Goal: Information Seeking & Learning: Stay updated

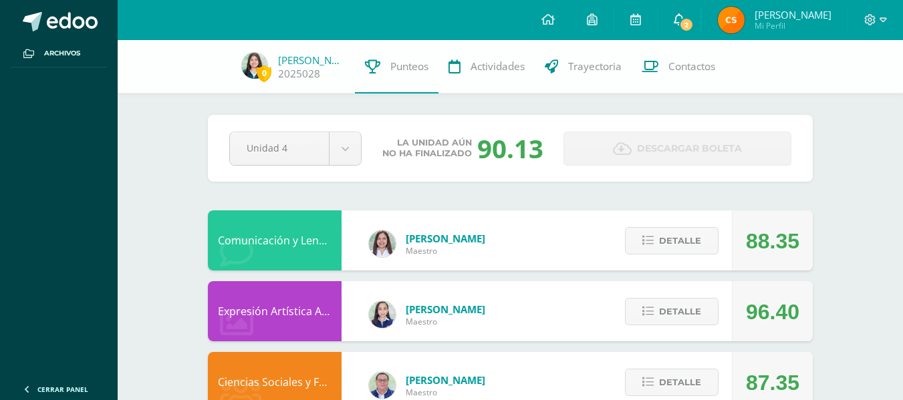
click at [678, 15] on icon at bounding box center [678, 19] width 11 height 12
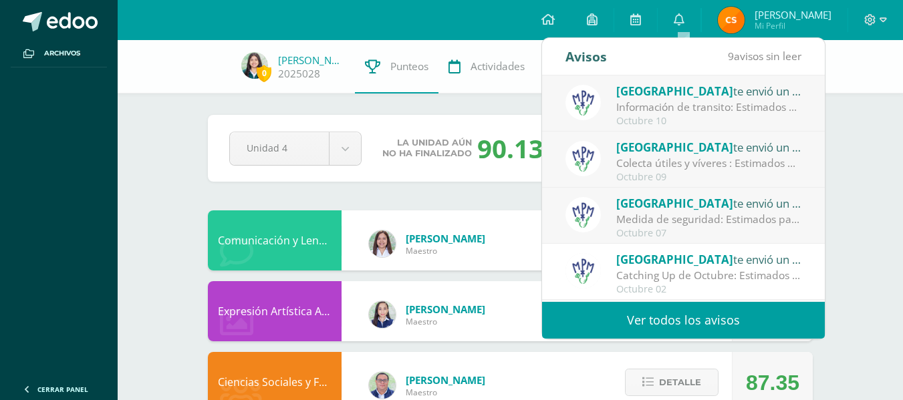
click at [650, 114] on div "Información de transito: Estimados padres de familia: compartimos con ustedes c…" at bounding box center [709, 107] width 186 height 15
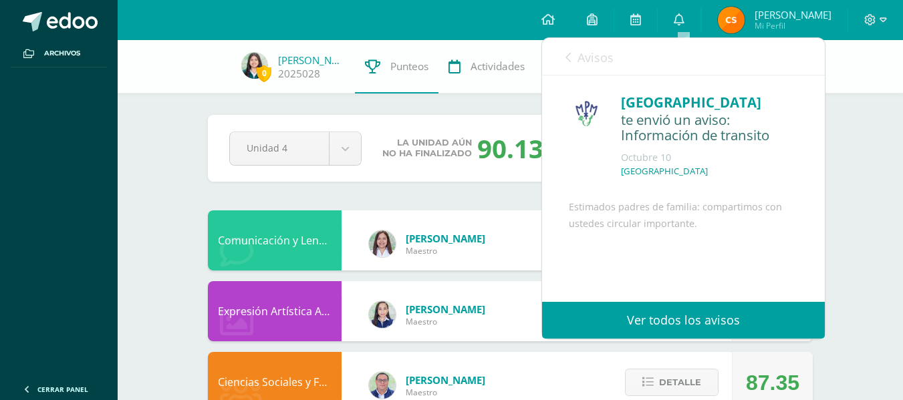
click at [668, 323] on link "Ver todos los avisos" at bounding box center [683, 320] width 283 height 37
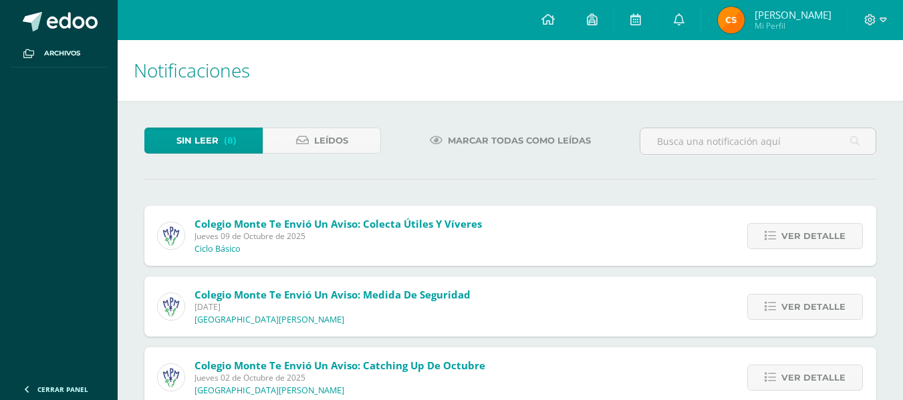
click at [573, 231] on div "Colegio Monte te envió un aviso: Colecta útiles y víveres Jueves 09 de Octubre …" at bounding box center [510, 236] width 732 height 60
click at [805, 232] on span "Ver detalle" at bounding box center [813, 236] width 64 height 25
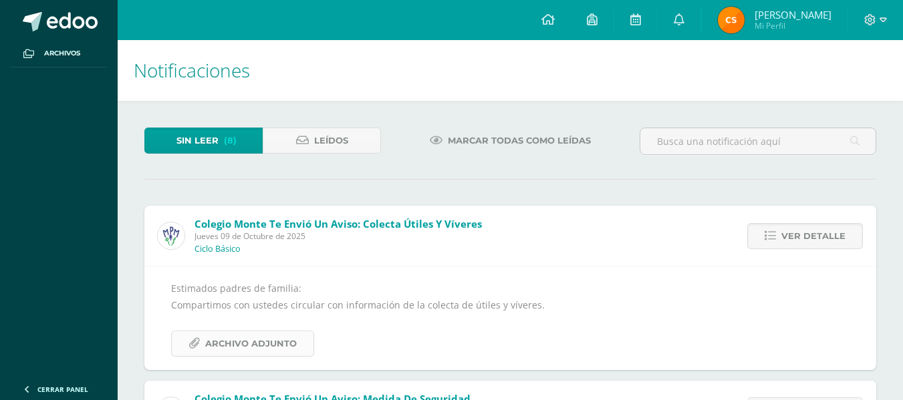
click at [271, 351] on span "Archivo Adjunto" at bounding box center [251, 343] width 92 height 25
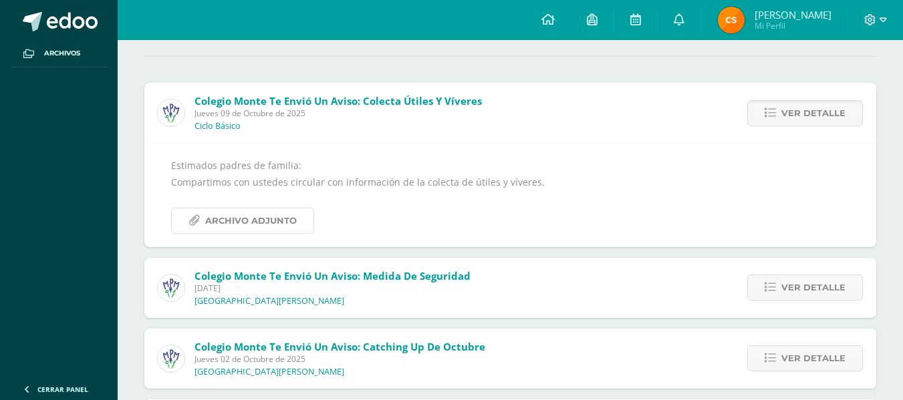
scroll to position [126, 0]
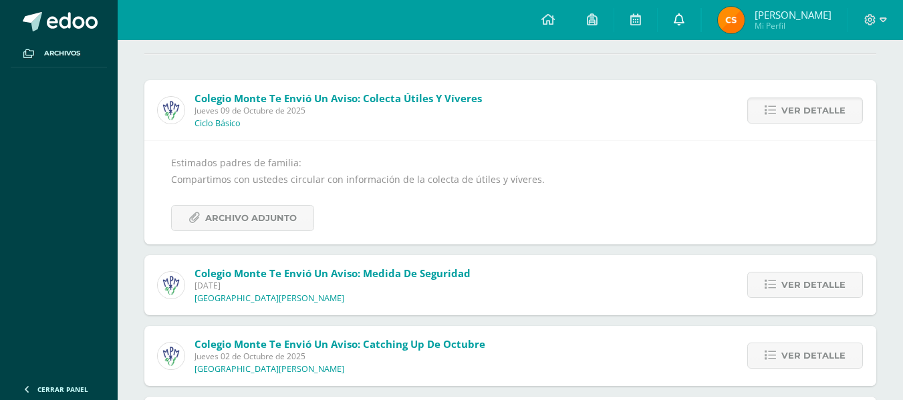
click at [682, 25] on span at bounding box center [678, 20] width 11 height 15
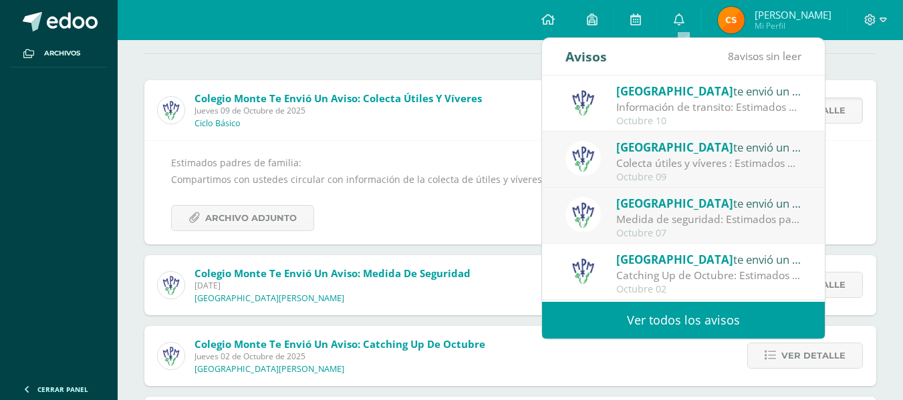
click at [711, 94] on div "Colegio Monte te envió un aviso" at bounding box center [709, 90] width 186 height 17
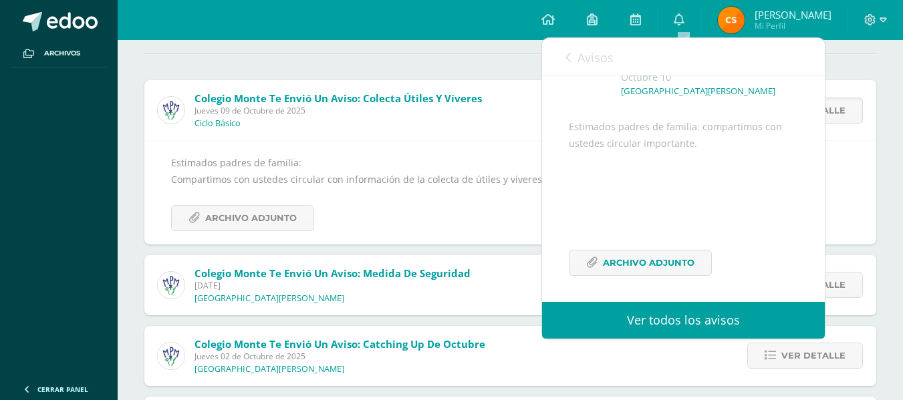
scroll to position [116, 0]
click at [653, 258] on span "Archivo Adjunto" at bounding box center [649, 259] width 92 height 25
